Goal: Information Seeking & Learning: Learn about a topic

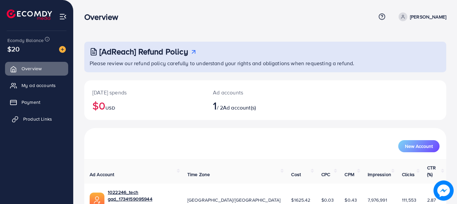
click at [34, 114] on link "Product Links" at bounding box center [36, 118] width 63 height 13
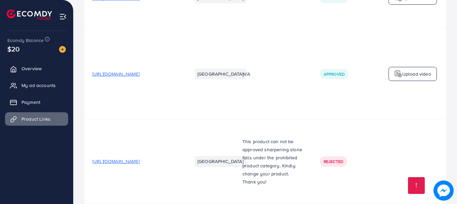
scroll to position [0, 204]
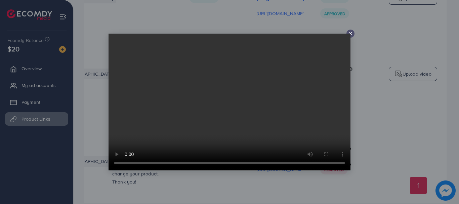
click at [197, 118] on video at bounding box center [230, 102] width 242 height 137
click at [347, 32] on div at bounding box center [350, 34] width 8 height 8
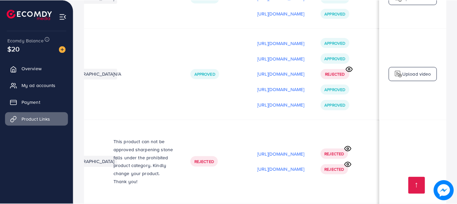
scroll to position [0, 203]
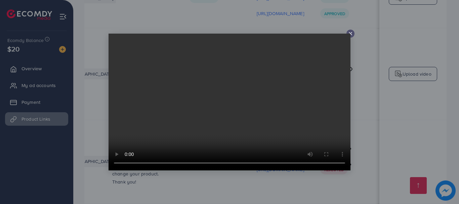
click at [243, 125] on video at bounding box center [230, 102] width 242 height 137
click at [247, 125] on video at bounding box center [230, 102] width 242 height 137
click at [349, 33] on icon at bounding box center [350, 33] width 5 height 5
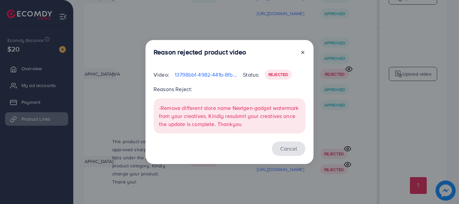
click at [285, 153] on button "Cancel" at bounding box center [289, 148] width 34 height 14
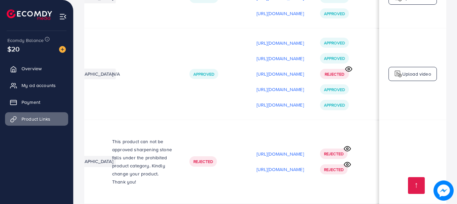
scroll to position [0, 0]
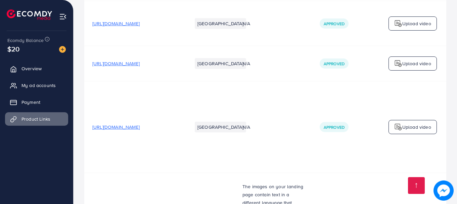
scroll to position [3093, 0]
